Goal: Task Accomplishment & Management: Manage account settings

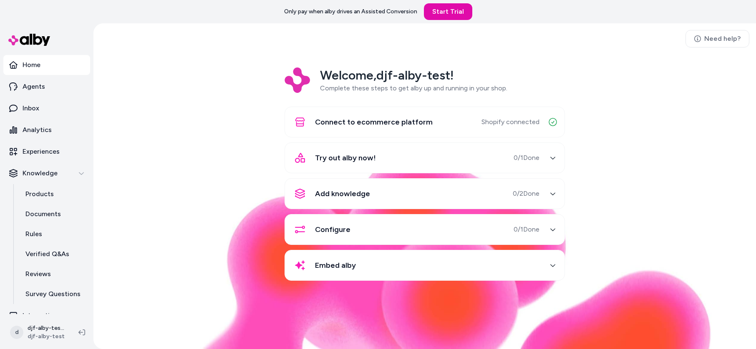
drag, startPoint x: 161, startPoint y: 84, endPoint x: 164, endPoint y: 80, distance: 5.1
click at [162, 84] on div "Welcome, djf-alby-test ! Complete these steps to get alby up and running in you…" at bounding box center [424, 180] width 649 height 225
click at [233, 70] on div "Welcome, djf-alby-test ! Complete these steps to get alby up and running in you…" at bounding box center [424, 180] width 649 height 225
drag, startPoint x: 233, startPoint y: 66, endPoint x: 221, endPoint y: 73, distance: 14.0
click at [233, 66] on div "Need help? Welcome, djf-alby-test ! Complete these steps to get alby up and run…" at bounding box center [424, 186] width 662 height 326
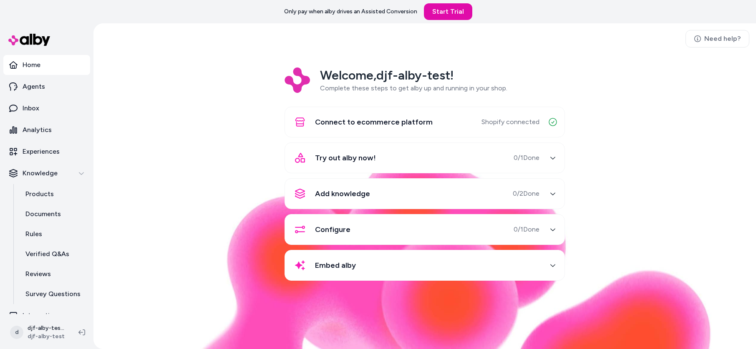
click at [208, 78] on div "Welcome, djf-alby-test ! Complete these steps to get alby up and running in you…" at bounding box center [424, 180] width 649 height 225
click at [50, 325] on html "Only pay when alby drives an Assisted Conversion Start Trial Home Agents Inbox …" at bounding box center [378, 174] width 756 height 349
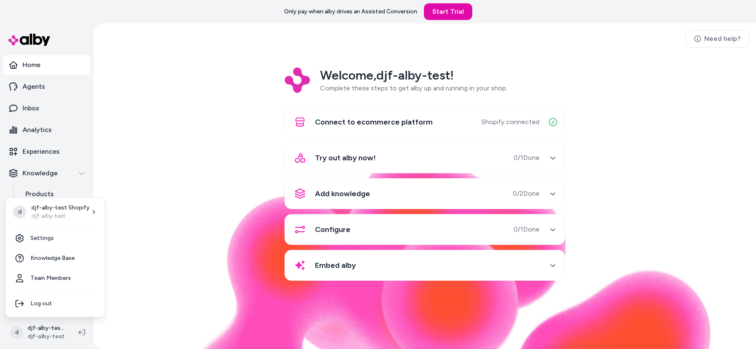
click at [42, 326] on html "Only pay when alby drives an Assisted Conversion Start Trial Home Agents Inbox …" at bounding box center [378, 174] width 756 height 349
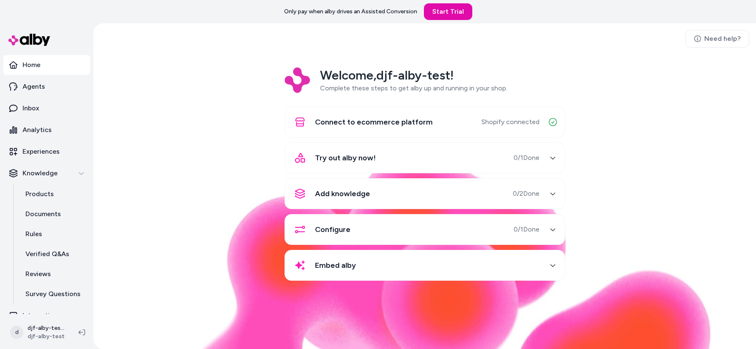
click at [217, 158] on div "Welcome, djf-alby-test ! Complete these steps to get alby up and running in you…" at bounding box center [424, 180] width 649 height 225
click at [40, 323] on html "Only pay when [PERSON_NAME] drives an Assisted Conversion Start Trial Home Agen…" at bounding box center [378, 174] width 756 height 349
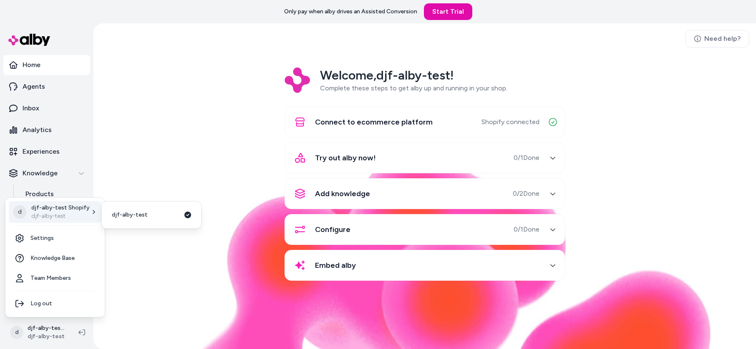
click at [63, 200] on div "d djf-alby-test Shopify djf-alby-test Settings Knowledge Base Team Members Log …" at bounding box center [55, 258] width 100 height 120
click at [63, 210] on p "djf-alby-test Shopify" at bounding box center [60, 208] width 58 height 8
click at [145, 216] on link "djf-alby-test" at bounding box center [151, 215] width 93 height 20
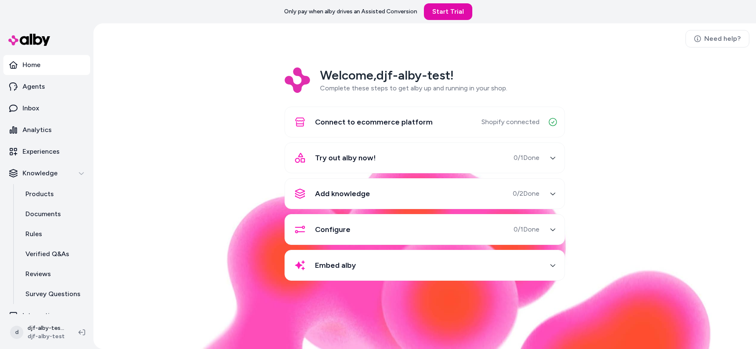
click at [192, 162] on div "Welcome, djf-alby-test ! Complete these steps to get alby up and running in you…" at bounding box center [424, 180] width 649 height 225
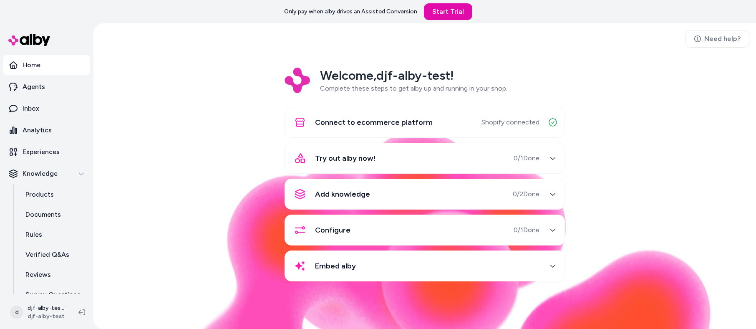
click at [217, 83] on div "Welcome, djf-alby-test ! Complete these steps to get alby up and running in you…" at bounding box center [424, 180] width 649 height 225
click at [52, 88] on link "Agents" at bounding box center [46, 87] width 87 height 20
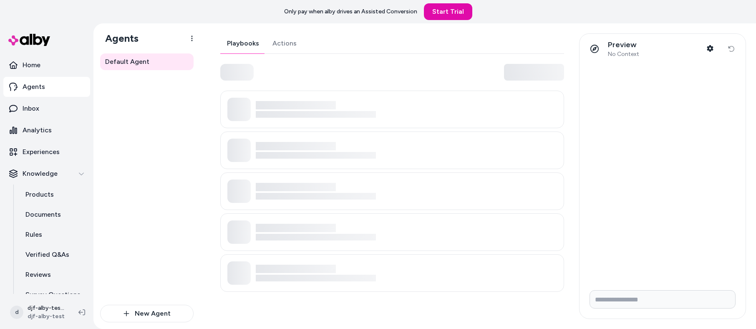
click at [353, 38] on div "Playbooks Actions" at bounding box center [392, 43] width 344 height 20
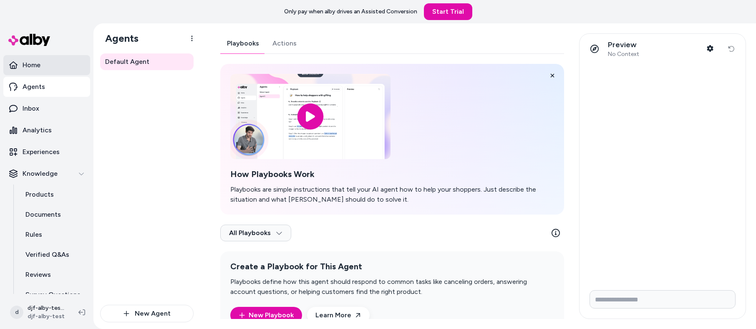
click at [53, 66] on link "Home" at bounding box center [46, 65] width 87 height 20
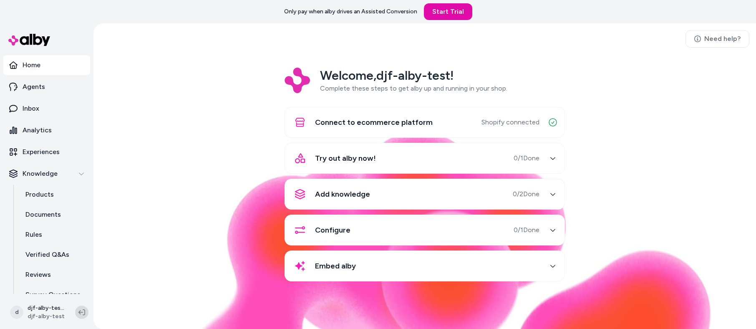
click at [83, 314] on icon at bounding box center [81, 312] width 7 height 7
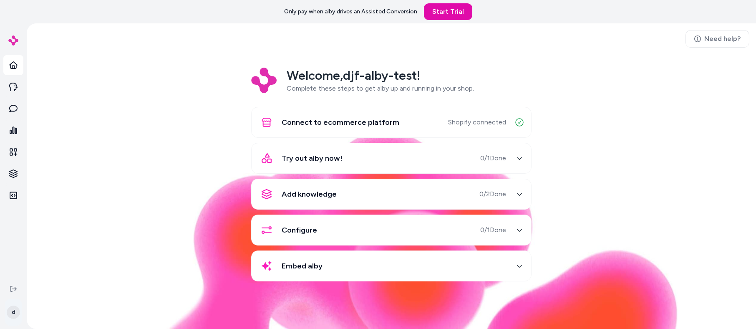
click at [16, 312] on html "Only pay when alby drives an Assisted Conversion Start Trial d Need help? Welco…" at bounding box center [378, 164] width 756 height 329
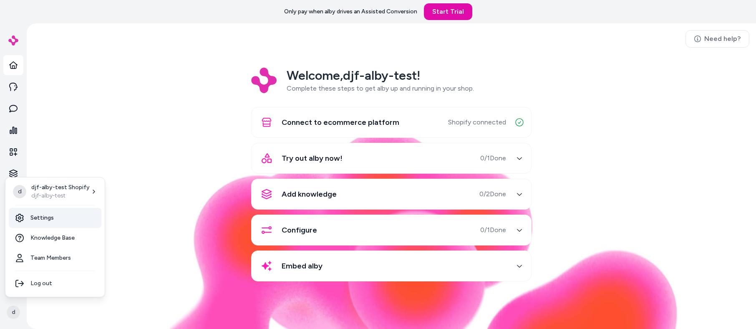
click at [64, 216] on link "Settings" at bounding box center [55, 218] width 93 height 20
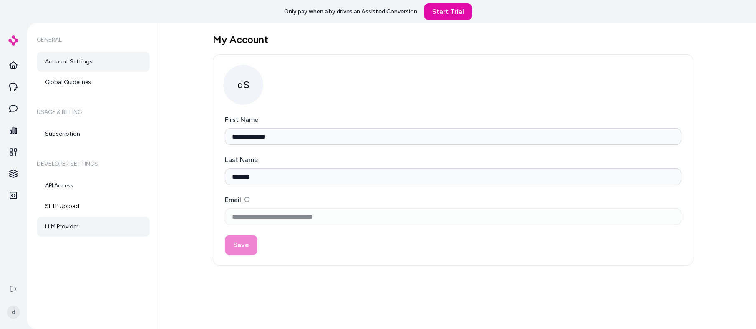
click at [84, 223] on link "LLM Provider" at bounding box center [93, 226] width 113 height 20
click at [470, 98] on div "**********" at bounding box center [453, 159] width 480 height 211
click at [15, 196] on icon at bounding box center [13, 195] width 8 height 8
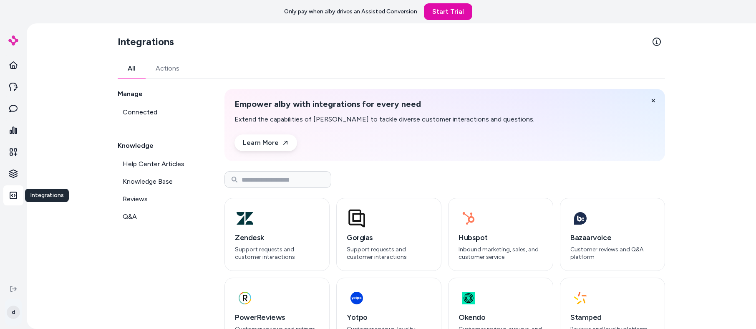
click at [17, 311] on html "Only pay when alby drives an Assisted Conversion Start Trial Integrations Integ…" at bounding box center [378, 164] width 756 height 329
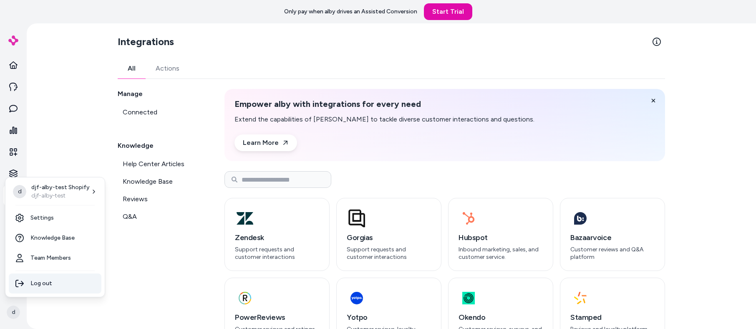
click at [58, 281] on div "Log out" at bounding box center [55, 283] width 93 height 20
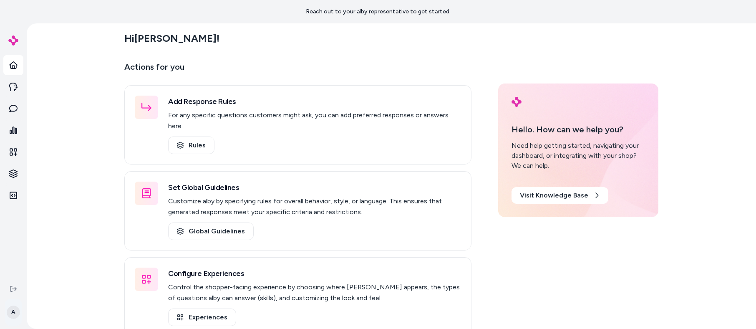
click at [14, 314] on html "Reach out to your alby representative to get started. A Hi [PERSON_NAME] ! Acti…" at bounding box center [378, 164] width 756 height 329
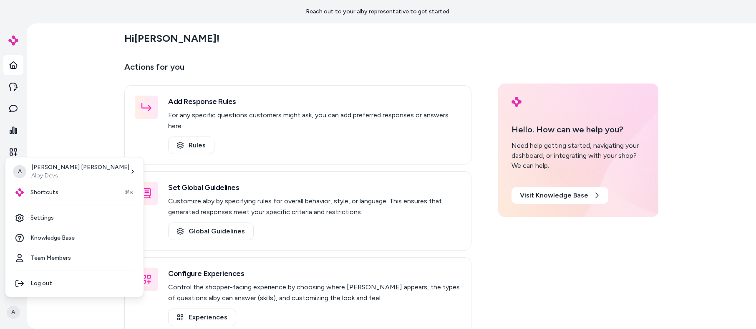
click at [13, 314] on html "Reach out to your alby representative to get started. A Hi [PERSON_NAME] ! Acti…" at bounding box center [378, 164] width 756 height 329
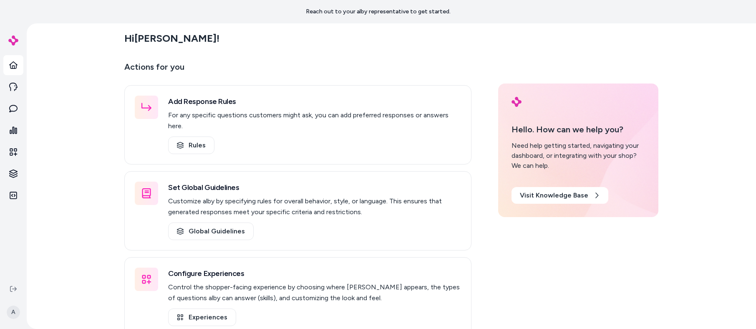
click at [105, 97] on div "Hi Ajaya ! Actions for you Add Response Rules For any specific questions custom…" at bounding box center [391, 175] width 729 height 305
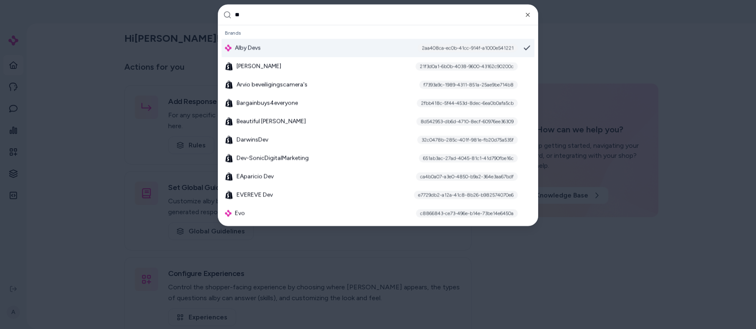
type input "***"
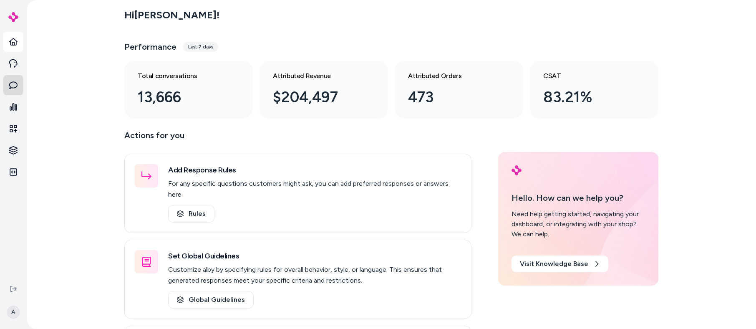
click at [15, 83] on icon at bounding box center [13, 85] width 8 height 8
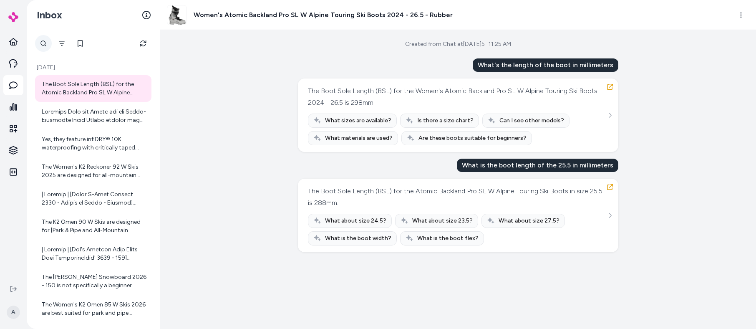
click at [44, 42] on div at bounding box center [43, 43] width 17 height 17
type input "**********"
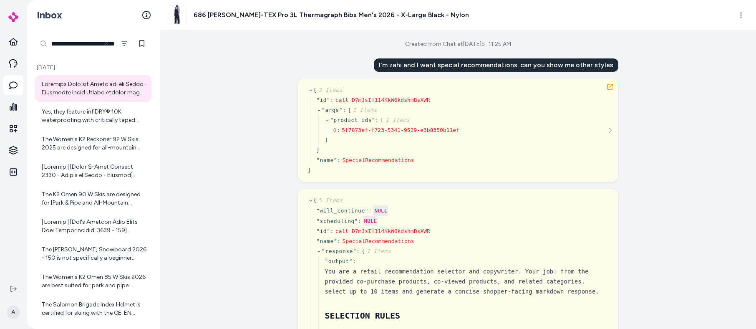
click at [89, 42] on input "**********" at bounding box center [75, 43] width 80 height 17
click at [110, 45] on button at bounding box center [106, 43] width 13 height 13
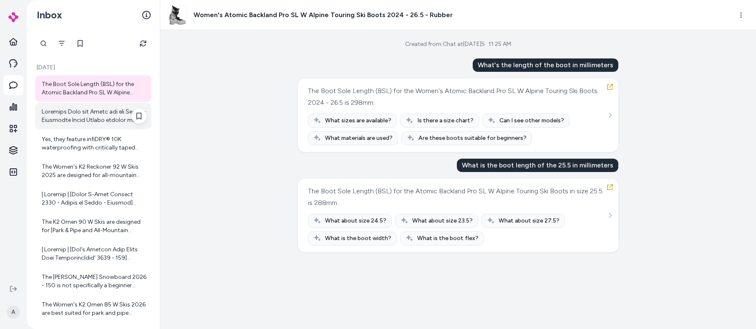
click at [78, 124] on div at bounding box center [93, 116] width 116 height 27
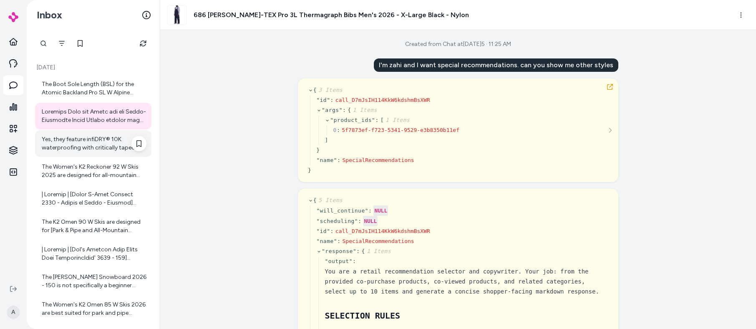
click at [85, 145] on div "Yes, they feature infiDRY® 10K waterproofing with critically taped seams to kee…" at bounding box center [94, 143] width 105 height 17
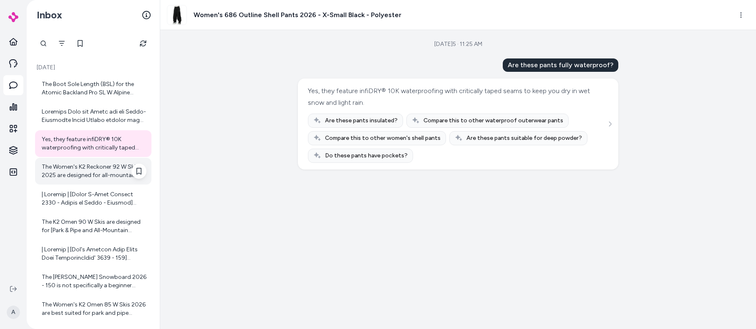
click at [83, 168] on div "The Women's K2 Reckoner 92 W Skis 2025 are designed for all-mountain terrain. T…" at bounding box center [94, 171] width 105 height 17
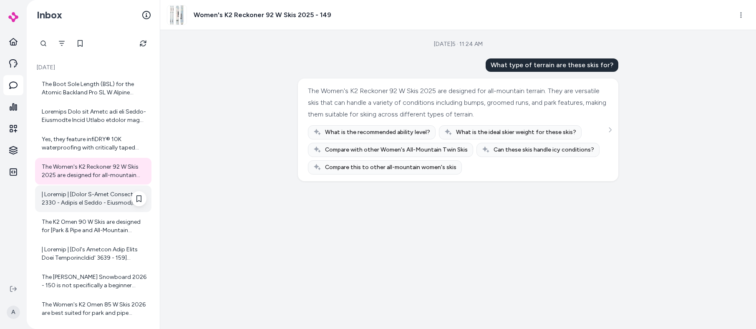
click at [84, 200] on div at bounding box center [94, 198] width 105 height 17
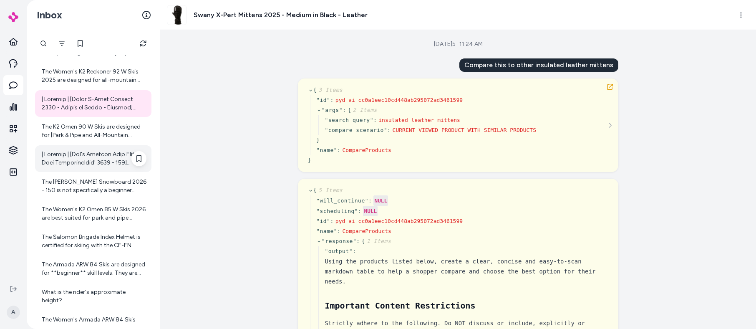
scroll to position [127, 0]
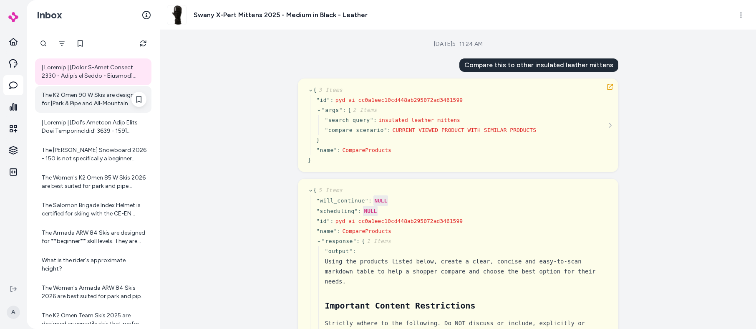
click at [78, 95] on div "The K2 Omen 90 W Skis are designed for [Park & Pipe and All-Mountain terrain]([…" at bounding box center [94, 99] width 105 height 17
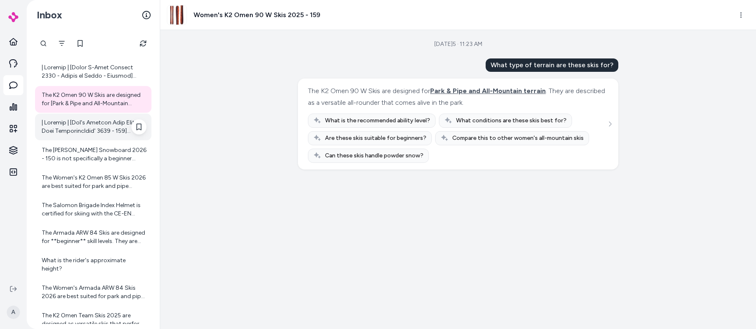
click at [78, 125] on div at bounding box center [94, 126] width 105 height 17
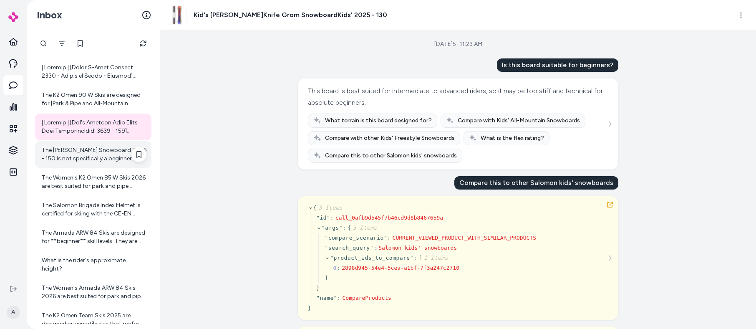
click at [88, 148] on div "The [PERSON_NAME] Snowboard 2026 - 150 is not specifically a beginner snowboard…" at bounding box center [94, 154] width 105 height 17
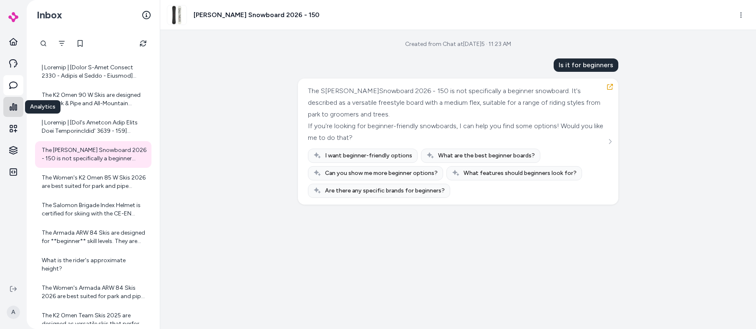
click at [18, 105] on link at bounding box center [13, 107] width 20 height 20
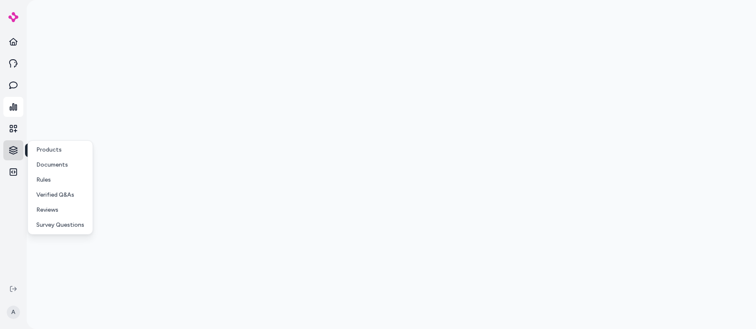
click at [14, 153] on html "Knowledge Knowledge A Products Documents Rules Verified Q&As Reviews Survey Que…" at bounding box center [378, 164] width 756 height 329
click at [14, 150] on html "A Products Documents Rules Verified Q&As Reviews Survey Questions" at bounding box center [378, 164] width 756 height 329
click at [18, 289] on button at bounding box center [13, 288] width 13 height 13
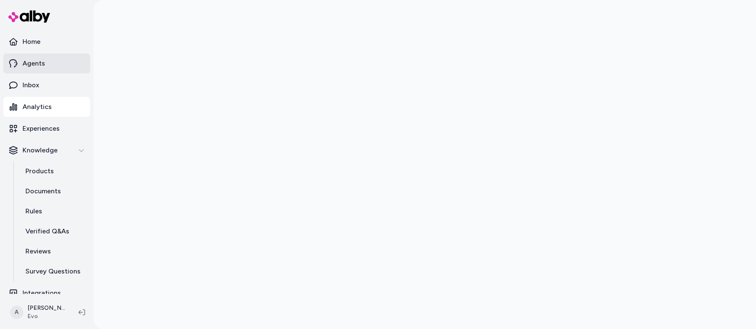
click at [43, 67] on p "Agents" at bounding box center [34, 63] width 23 height 10
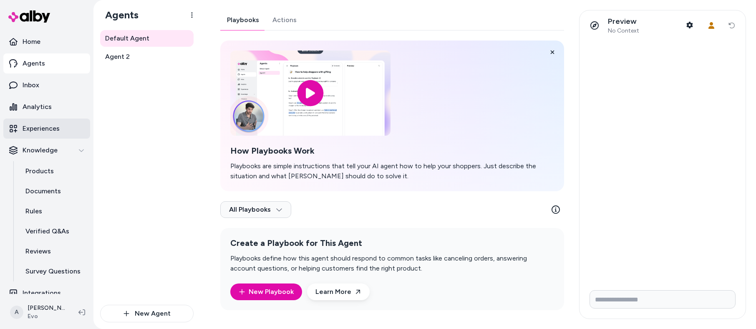
click at [50, 131] on p "Experiences" at bounding box center [41, 128] width 37 height 10
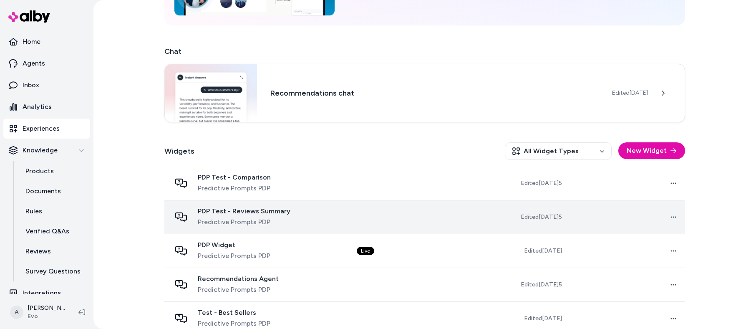
scroll to position [195, 0]
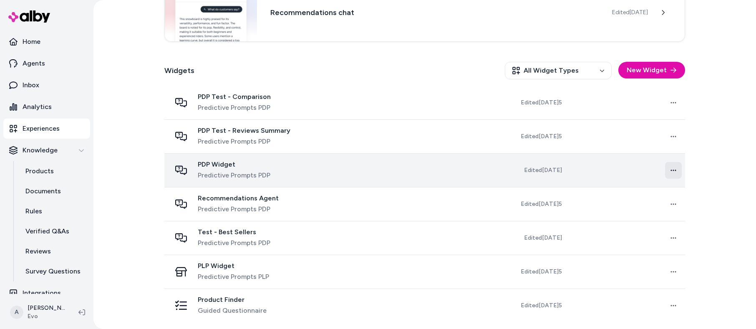
click at [675, 171] on html "Home Agents Inbox Analytics Experiences Knowledge Products Documents Rules Veri…" at bounding box center [378, 164] width 756 height 329
drag, startPoint x: 532, startPoint y: 176, endPoint x: 508, endPoint y: 175, distance: 24.2
click at [532, 176] on html "Home Agents Inbox Analytics Experiences Knowledge Products Documents Rules Veri…" at bounding box center [378, 164] width 756 height 329
click at [448, 176] on td "Live" at bounding box center [408, 170] width 116 height 34
click at [306, 163] on div "PDP Widget Predictive Prompts PDP" at bounding box center [257, 170] width 172 height 20
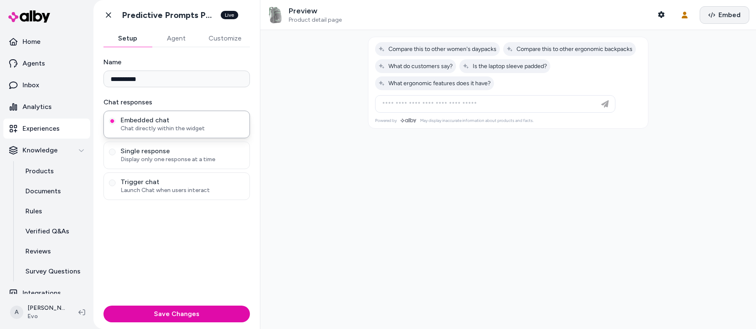
click at [723, 18] on span "Embed" at bounding box center [729, 15] width 22 height 10
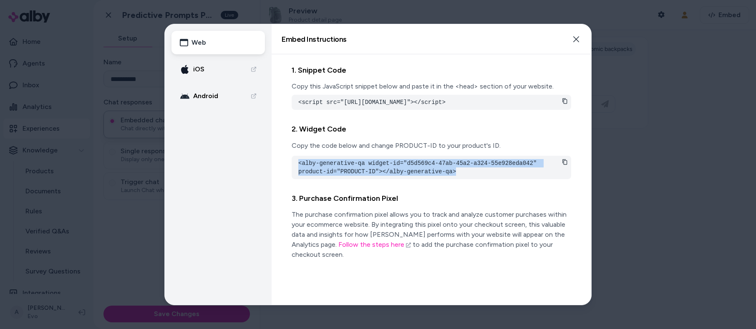
drag, startPoint x: 299, startPoint y: 171, endPoint x: 485, endPoint y: 182, distance: 186.7
click at [485, 176] on pre "<alby-generative-qa widget-id="d5d569c4-47ab-45a2-a324-55e928eda042" product-id…" at bounding box center [431, 167] width 266 height 17
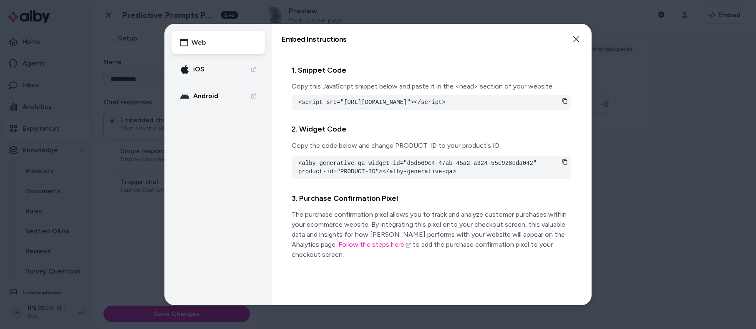
click at [365, 101] on pre "<script src="[URL][DOMAIN_NAME]"></script>" at bounding box center [431, 102] width 266 height 8
click at [577, 39] on icon "button" at bounding box center [575, 39] width 7 height 7
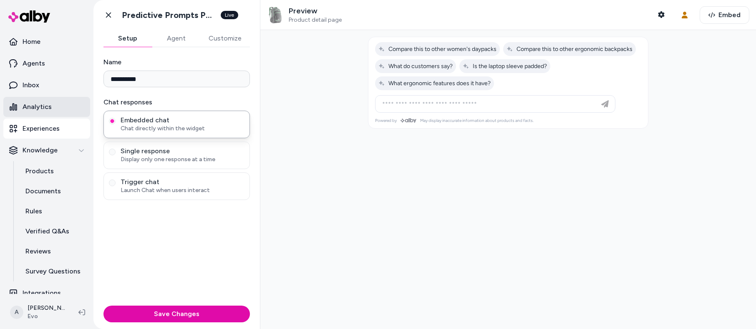
click at [43, 115] on link "Analytics" at bounding box center [46, 107] width 87 height 20
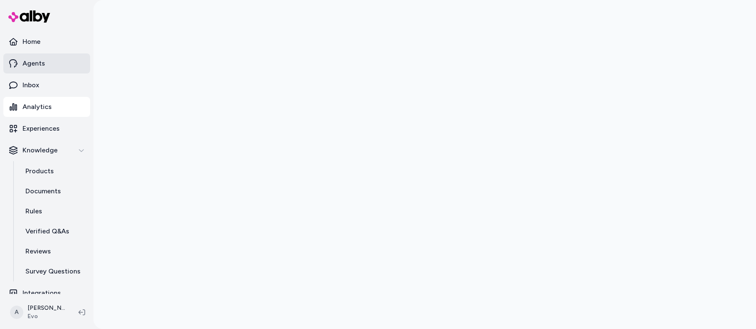
click at [42, 63] on p "Agents" at bounding box center [34, 63] width 23 height 10
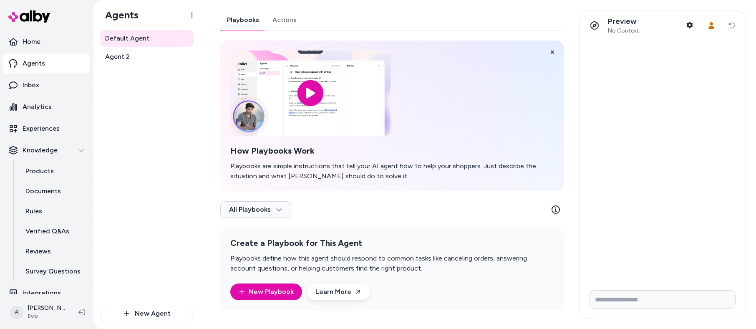
click at [283, 19] on link "Actions" at bounding box center [285, 20] width 38 height 20
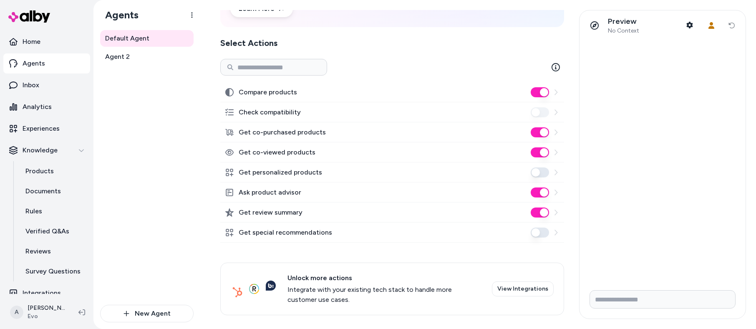
scroll to position [102, 0]
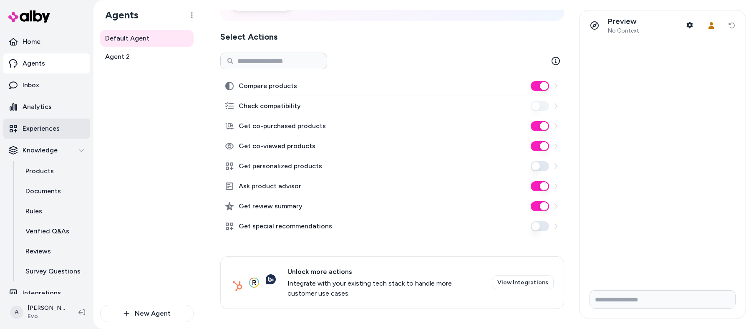
click at [46, 130] on p "Experiences" at bounding box center [41, 128] width 37 height 10
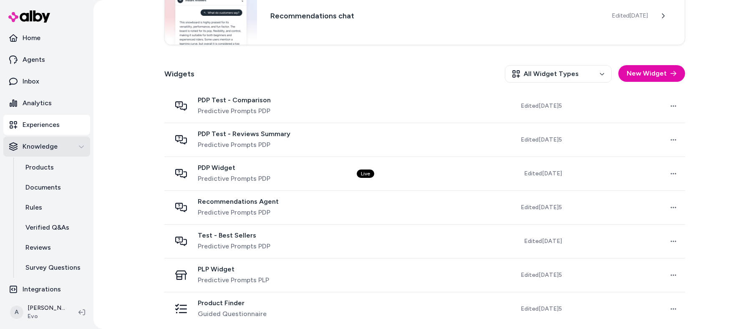
scroll to position [9, 0]
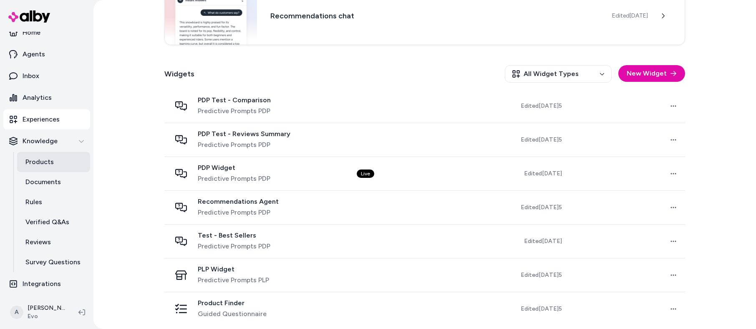
click at [45, 162] on p "Products" at bounding box center [39, 162] width 28 height 10
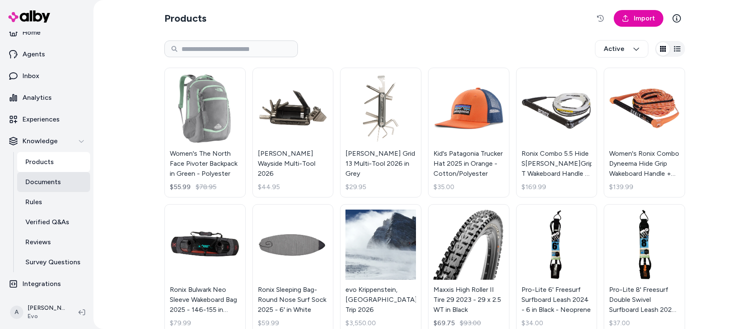
click at [45, 181] on p "Documents" at bounding box center [42, 182] width 35 height 10
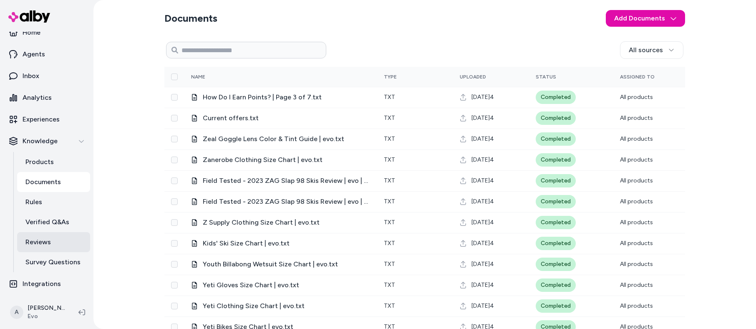
click at [48, 242] on p "Reviews" at bounding box center [37, 242] width 25 height 10
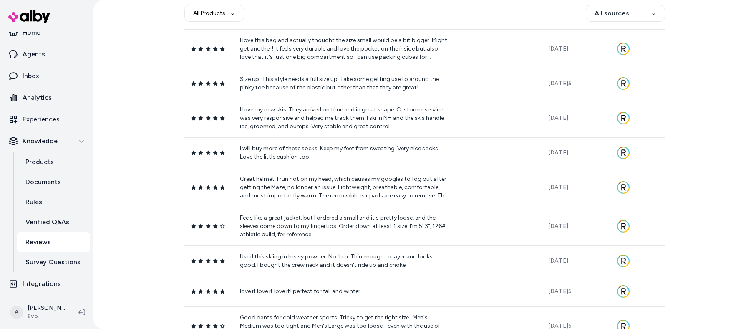
scroll to position [904, 0]
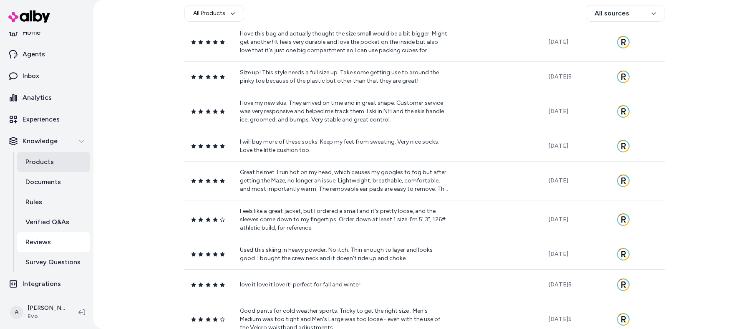
click at [32, 158] on p "Products" at bounding box center [39, 162] width 28 height 10
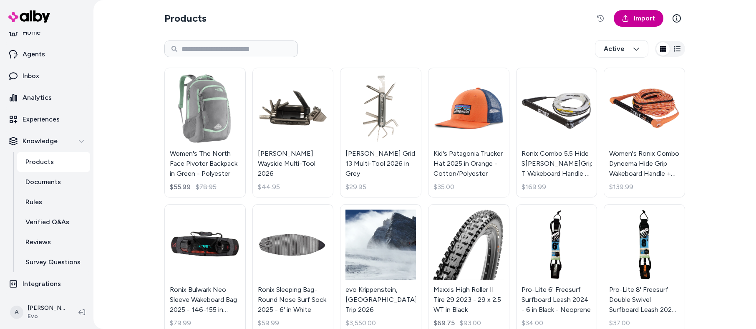
click at [636, 23] on span "Import" at bounding box center [643, 18] width 21 height 10
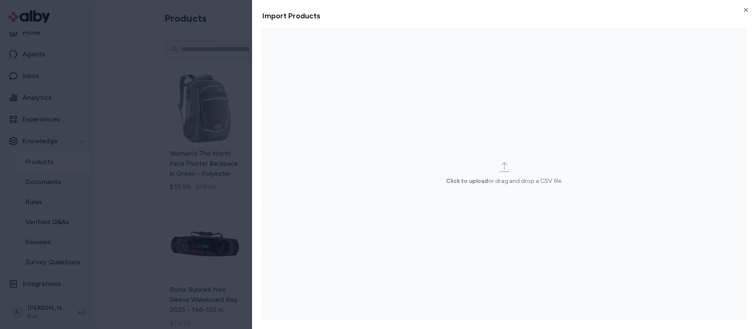
click at [138, 162] on html "Home Agents Inbox Analytics Experiences Knowledge Products Documents Rules Veri…" at bounding box center [378, 164] width 756 height 329
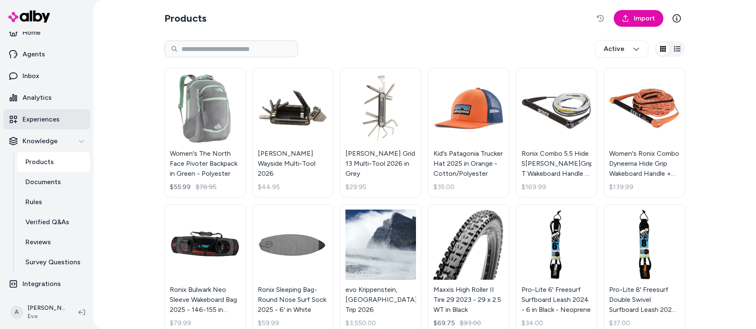
click at [41, 119] on p "Experiences" at bounding box center [41, 119] width 37 height 10
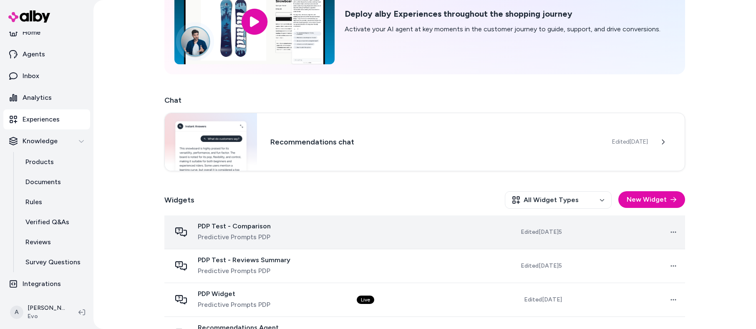
scroll to position [161, 0]
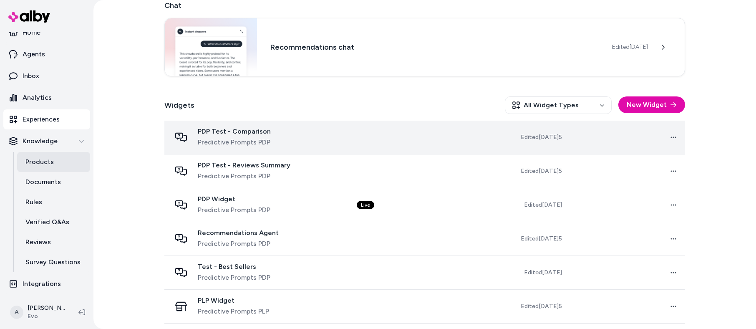
click at [35, 161] on p "Products" at bounding box center [39, 162] width 28 height 10
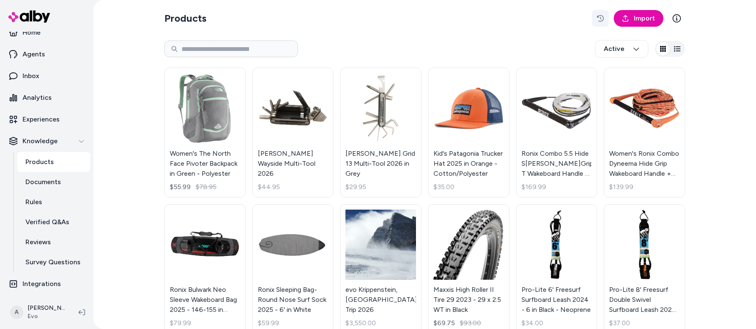
click at [597, 16] on icon "button" at bounding box center [600, 18] width 7 height 7
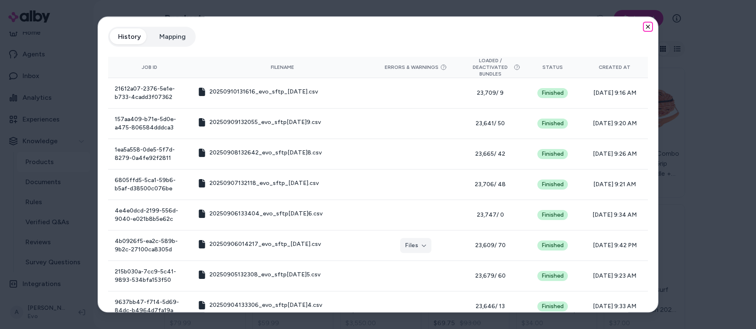
click at [644, 25] on icon "button" at bounding box center [647, 26] width 7 height 7
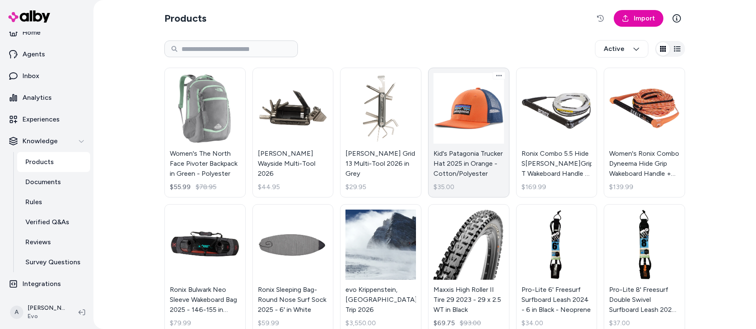
click at [476, 156] on link "Kid's Patagonia Trucker Hat 2025 in Orange - Cotton/Polyester $35.00" at bounding box center [468, 133] width 81 height 130
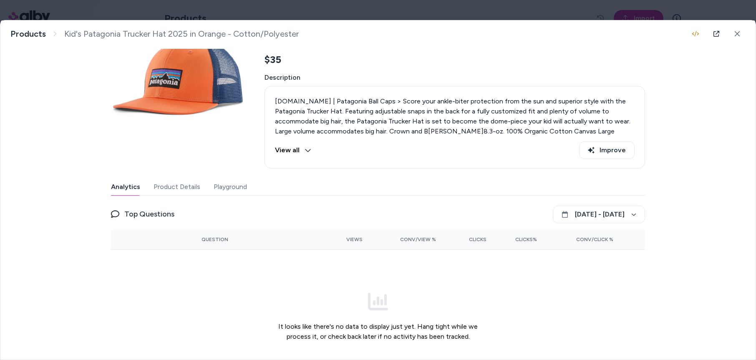
scroll to position [88, 0]
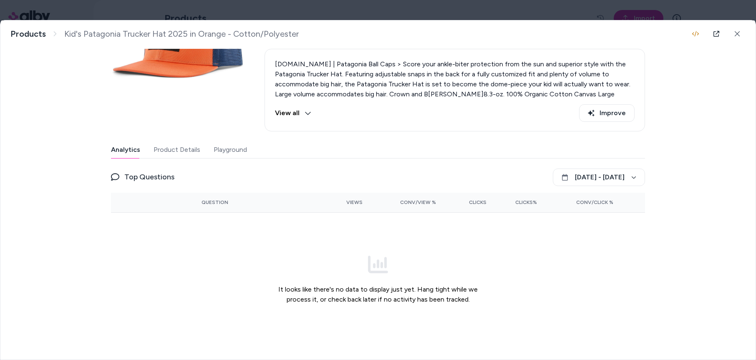
click at [168, 153] on button "Product Details" at bounding box center [176, 149] width 47 height 17
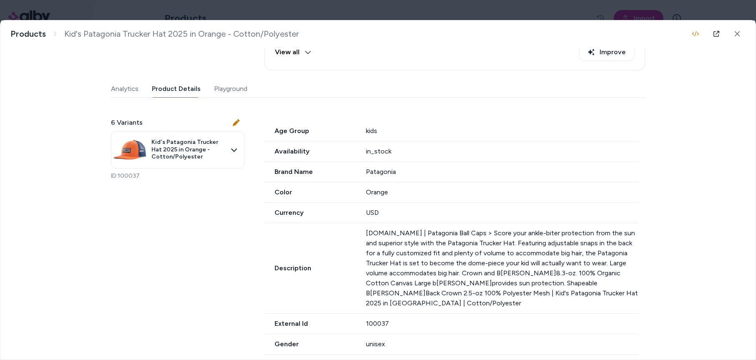
scroll to position [0, 0]
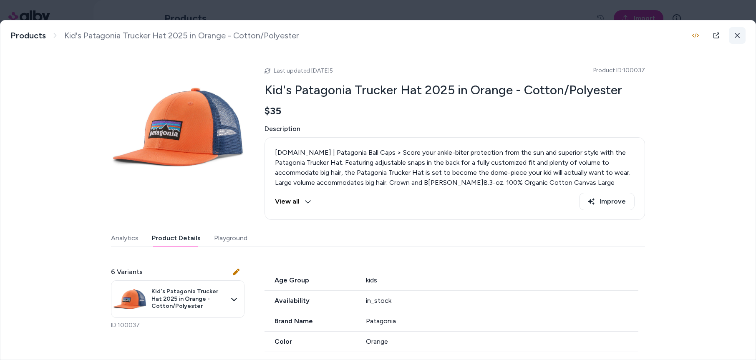
click at [735, 35] on icon at bounding box center [737, 36] width 6 height 6
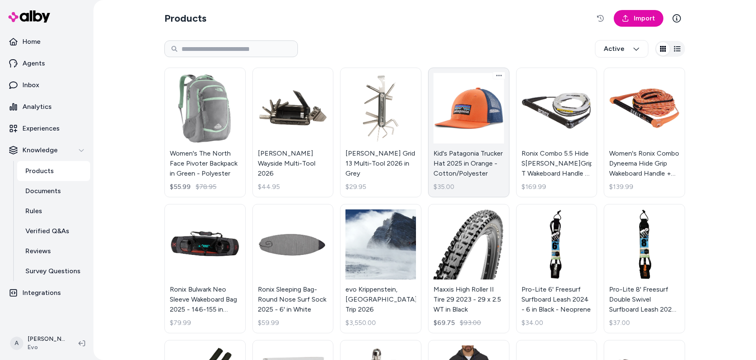
click at [456, 121] on link "Kid's Patagonia Trucker Hat 2025 in Orange - Cotton/Polyester $35.00" at bounding box center [468, 133] width 81 height 130
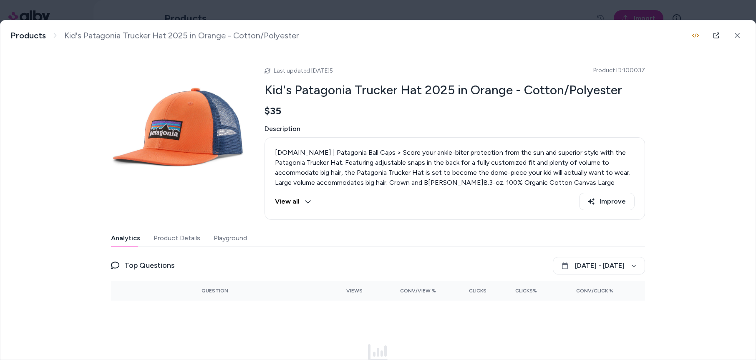
click at [176, 239] on button "Product Details" at bounding box center [176, 238] width 47 height 17
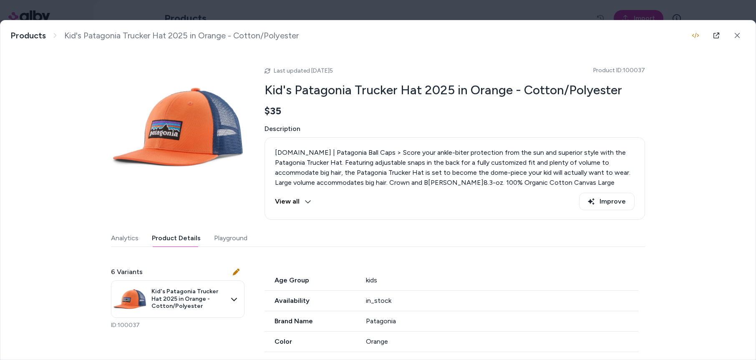
scroll to position [151, 0]
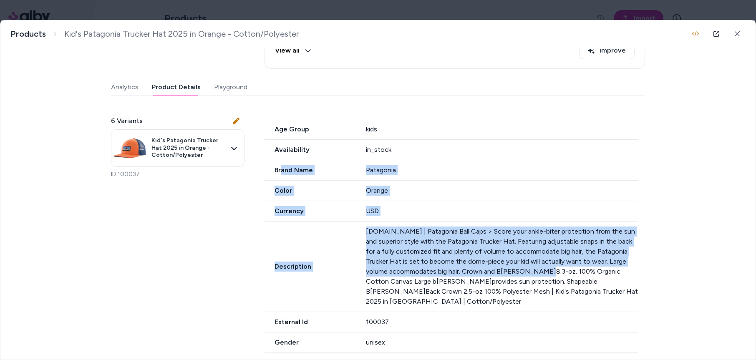
drag, startPoint x: 278, startPoint y: 169, endPoint x: 529, endPoint y: 274, distance: 272.1
click at [529, 274] on div "Age Group kids Availability in_stock Brand Name Patagonia Color Orange Currency…" at bounding box center [454, 343] width 380 height 448
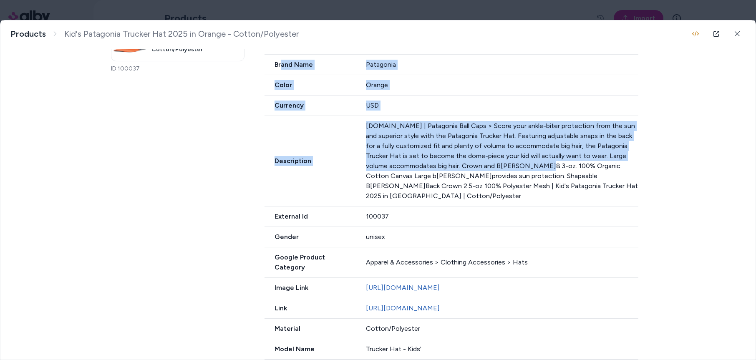
scroll to position [254, 0]
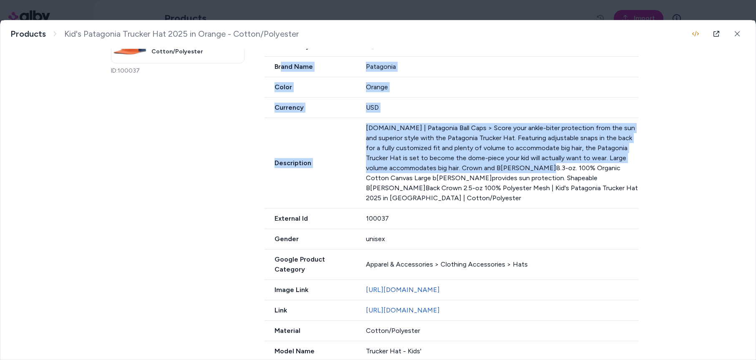
click at [477, 144] on p "[DOMAIN_NAME] | Patagonia Ball Caps > Score your ankle-biter protection from th…" at bounding box center [502, 163] width 273 height 80
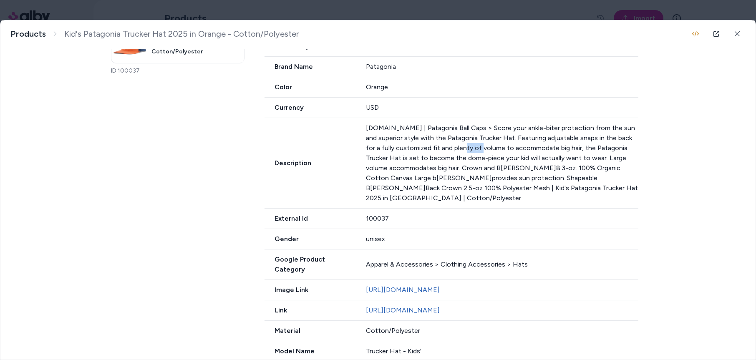
click at [477, 144] on p "[DOMAIN_NAME] | Patagonia Ball Caps > Score your ankle-biter protection from th…" at bounding box center [502, 163] width 273 height 80
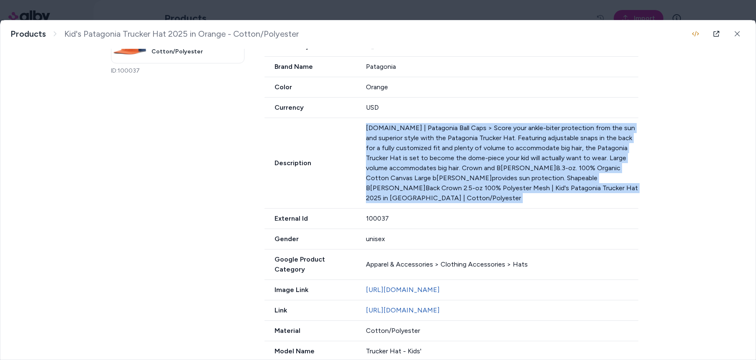
click at [477, 144] on p "[DOMAIN_NAME] | Patagonia Ball Caps > Score your ankle-biter protection from th…" at bounding box center [502, 163] width 273 height 80
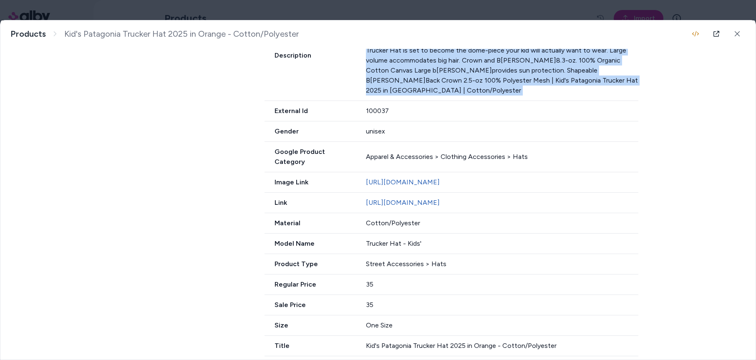
scroll to position [0, 0]
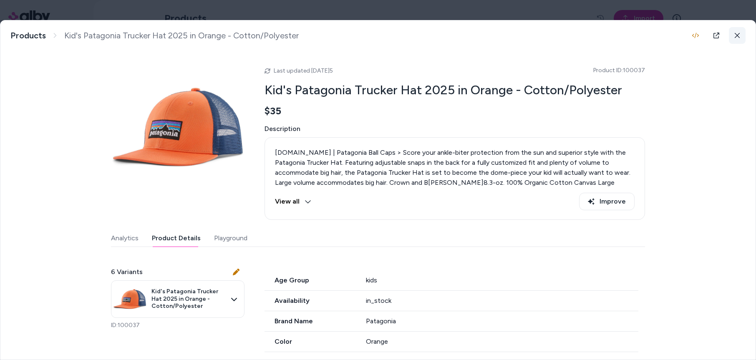
click at [734, 35] on icon at bounding box center [737, 36] width 6 height 6
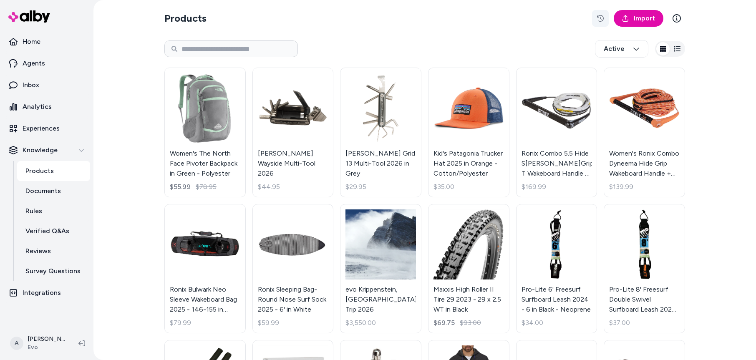
click at [599, 19] on icon "button" at bounding box center [600, 18] width 7 height 7
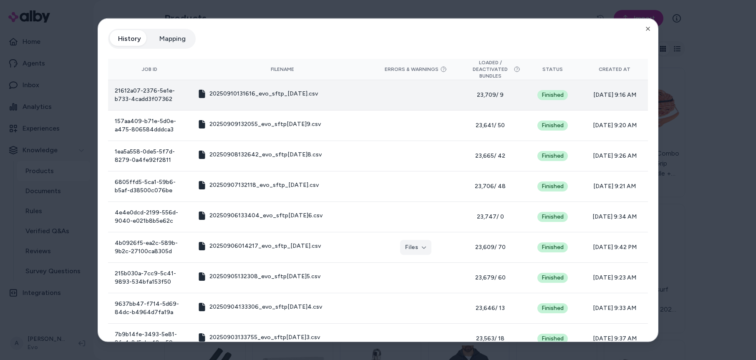
click at [474, 96] on span "23,709 / 9" at bounding box center [490, 94] width 53 height 8
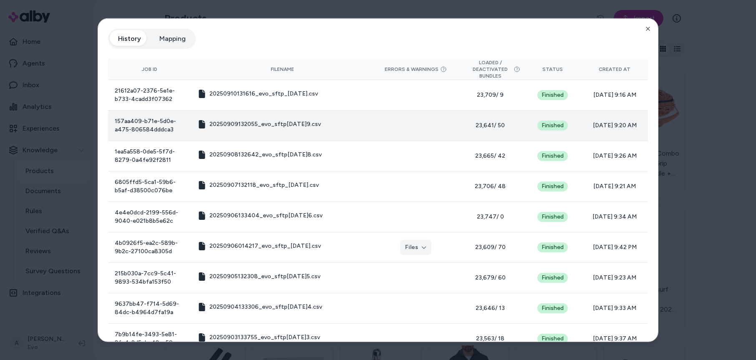
click at [471, 124] on span "23,641 / 50" at bounding box center [490, 125] width 53 height 8
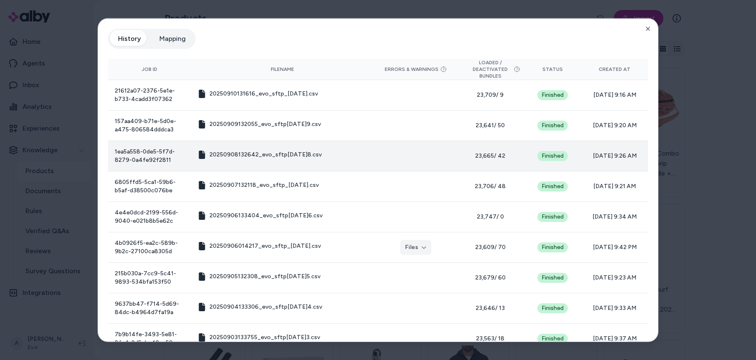
click at [472, 155] on span "23,665 / 42" at bounding box center [490, 155] width 53 height 8
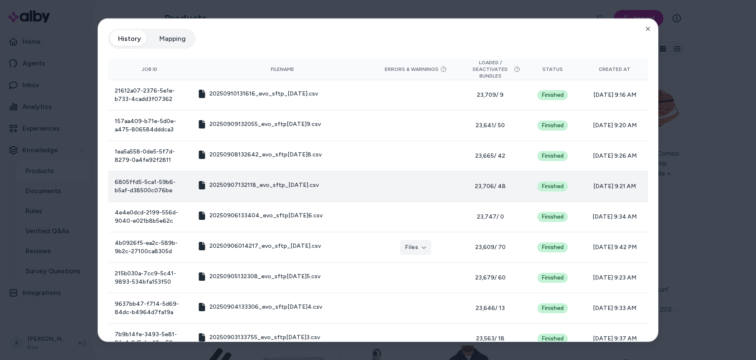
click at [471, 185] on span "23,706 / 48" at bounding box center [490, 186] width 53 height 8
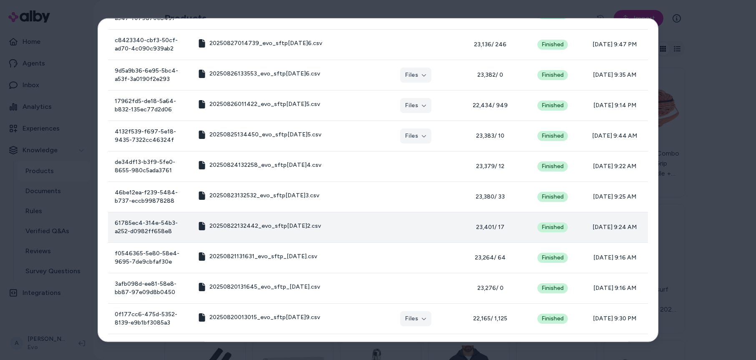
scroll to position [672, 0]
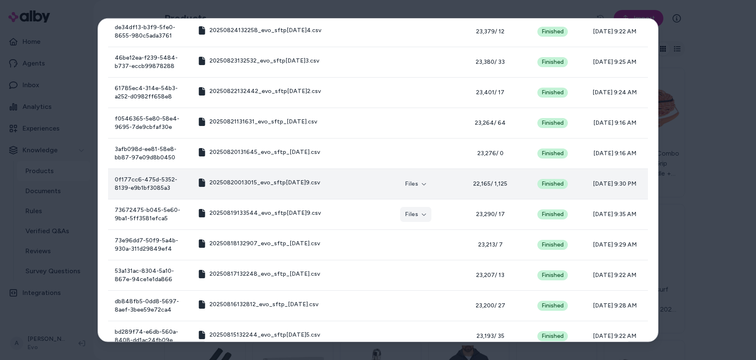
click at [469, 186] on span "22,165 / 1,125" at bounding box center [490, 183] width 53 height 8
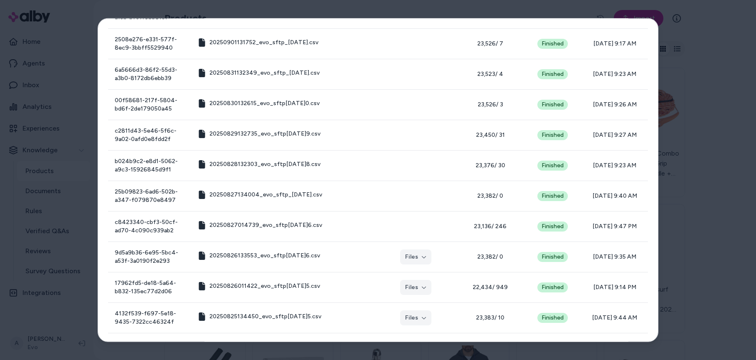
scroll to position [0, 0]
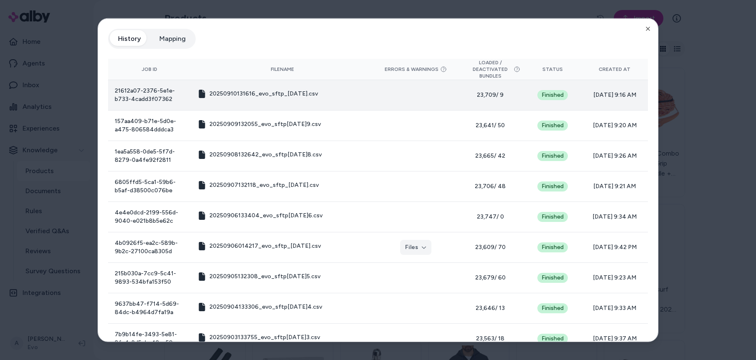
click at [471, 94] on span "23,709 / 9" at bounding box center [490, 94] width 53 height 8
drag, startPoint x: 488, startPoint y: 95, endPoint x: 505, endPoint y: 94, distance: 16.7
click at [505, 94] on span "23,709 / 9" at bounding box center [490, 94] width 53 height 8
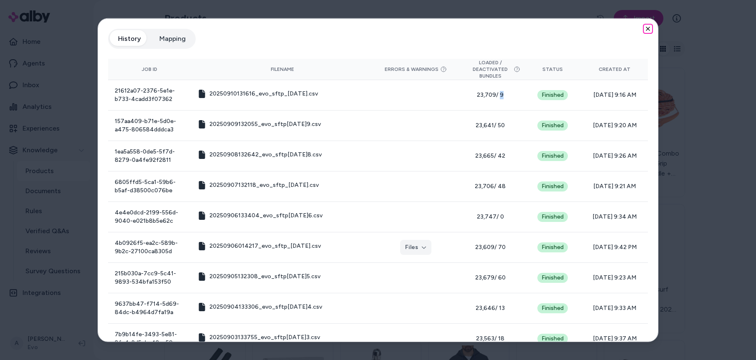
click at [646, 29] on icon "button" at bounding box center [647, 28] width 7 height 7
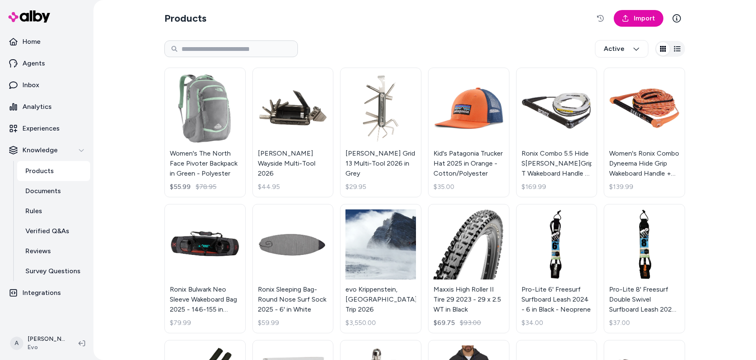
click at [461, 40] on div "Active" at bounding box center [424, 49] width 520 height 28
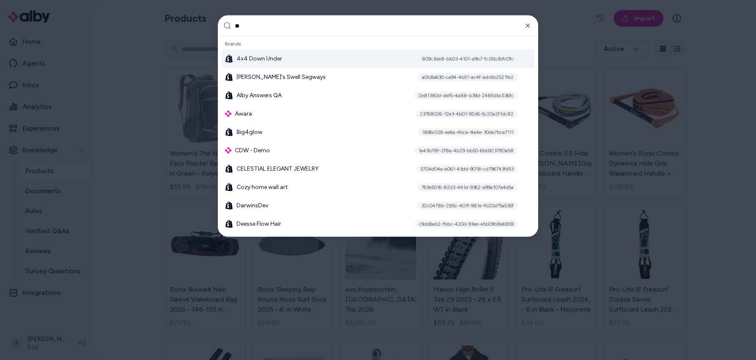
type input "***"
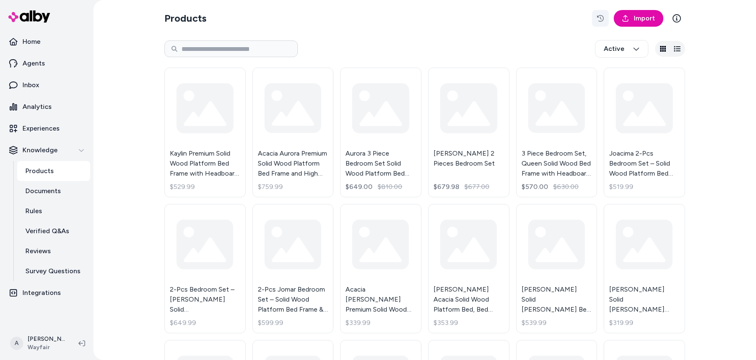
click at [601, 19] on icon "button" at bounding box center [600, 18] width 7 height 7
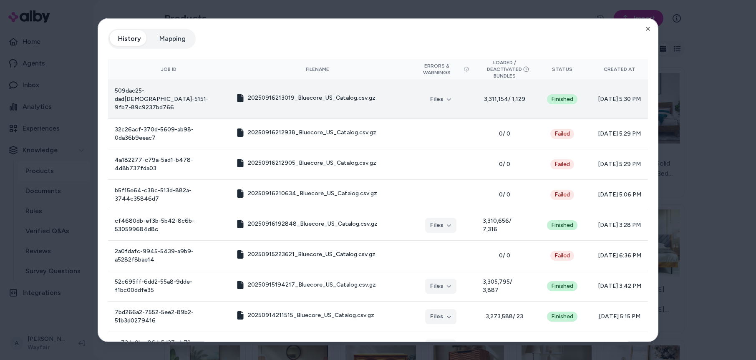
click at [482, 95] on span "3,311,154 / 1,129" at bounding box center [503, 99] width 43 height 8
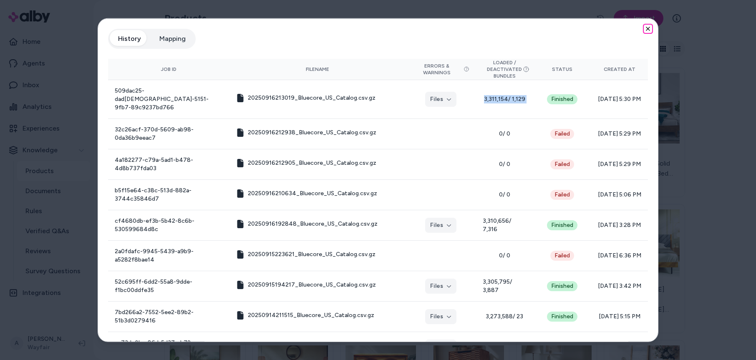
click at [644, 30] on icon "button" at bounding box center [647, 28] width 7 height 7
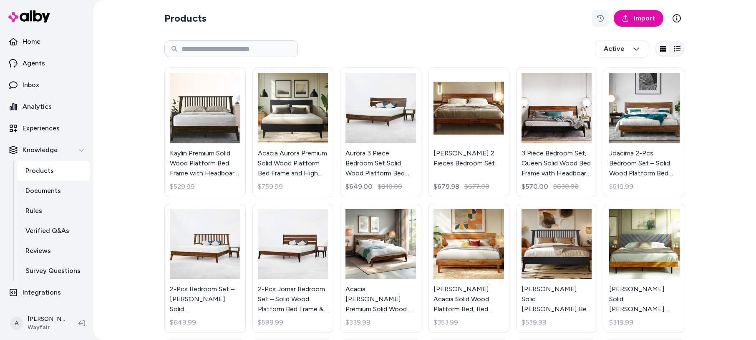
click at [596, 13] on button "button" at bounding box center [600, 18] width 17 height 17
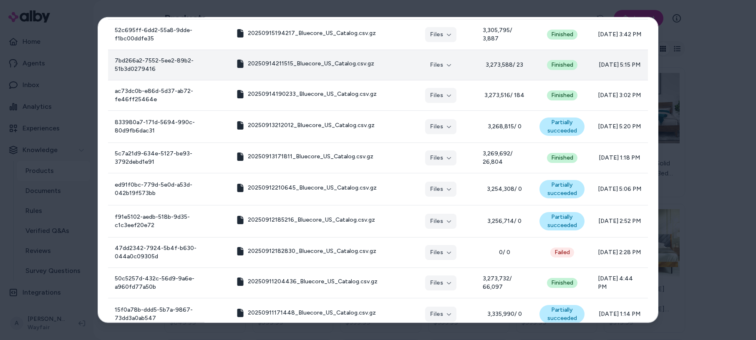
scroll to position [275, 0]
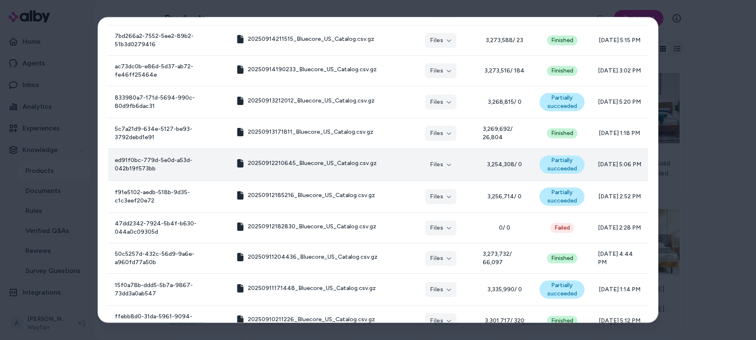
drag, startPoint x: 609, startPoint y: 193, endPoint x: 459, endPoint y: 154, distance: 154.3
click at [459, 154] on tbody "509dac25-dad0-5151-9fb7-89c9237bd766 20250916213019_Bluecore_US_Catalog.csv.gz …" at bounding box center [378, 116] width 540 height 625
click at [482, 161] on span "3,254,308 / 0" at bounding box center [503, 165] width 43 height 8
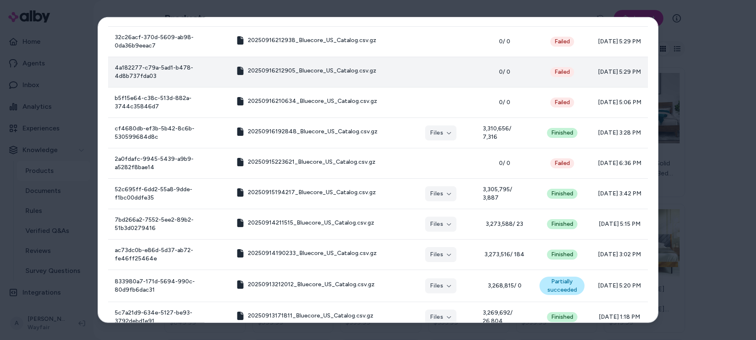
scroll to position [0, 0]
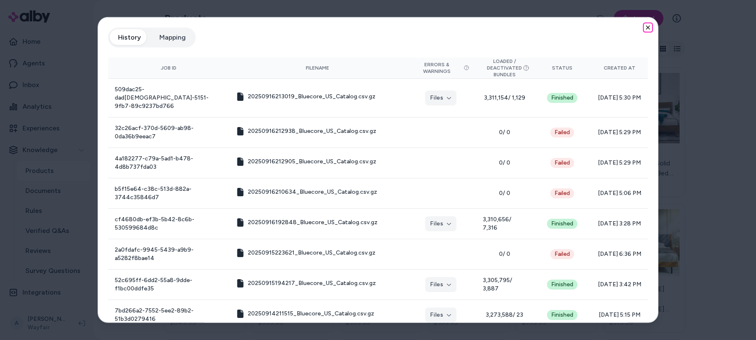
click at [644, 25] on icon "button" at bounding box center [647, 27] width 7 height 7
